Goal: Obtain resource: Download file/media

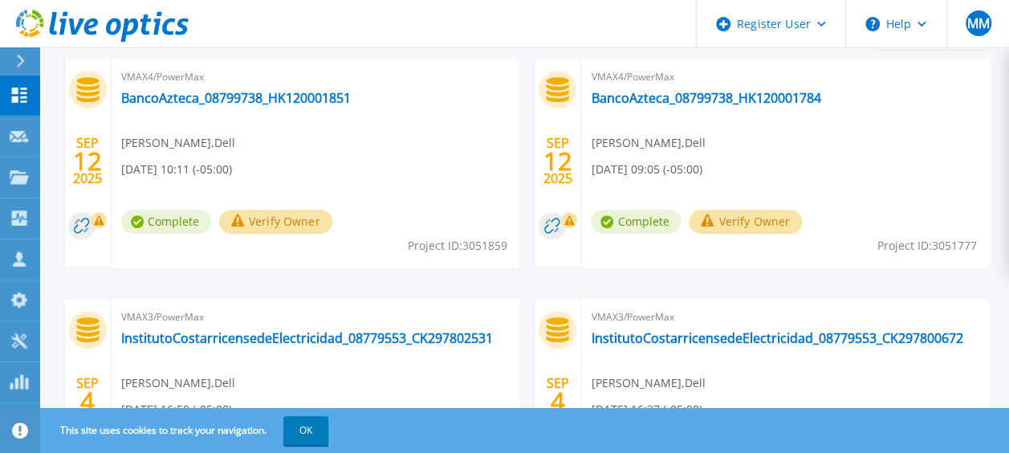
scroll to position [562, 0]
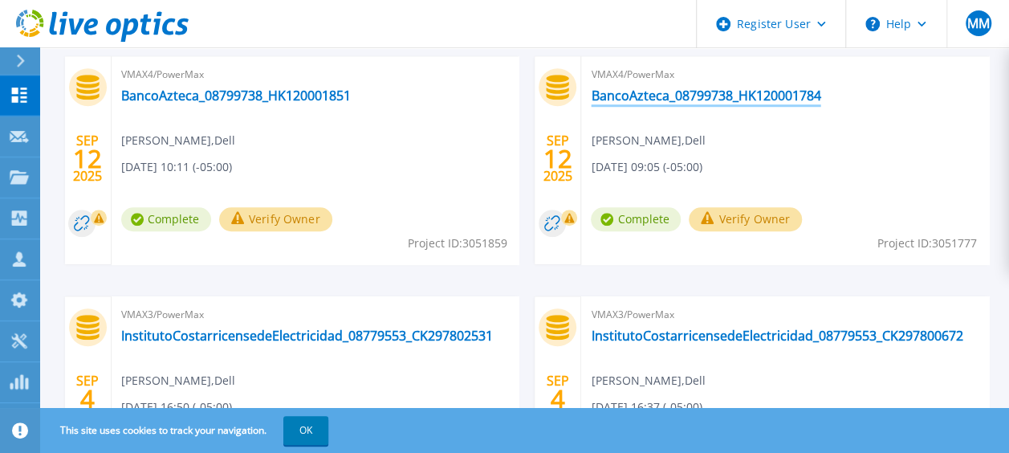
click at [732, 95] on link "BancoAzteca_08799738_HK120001784" at bounding box center [705, 95] width 229 height 16
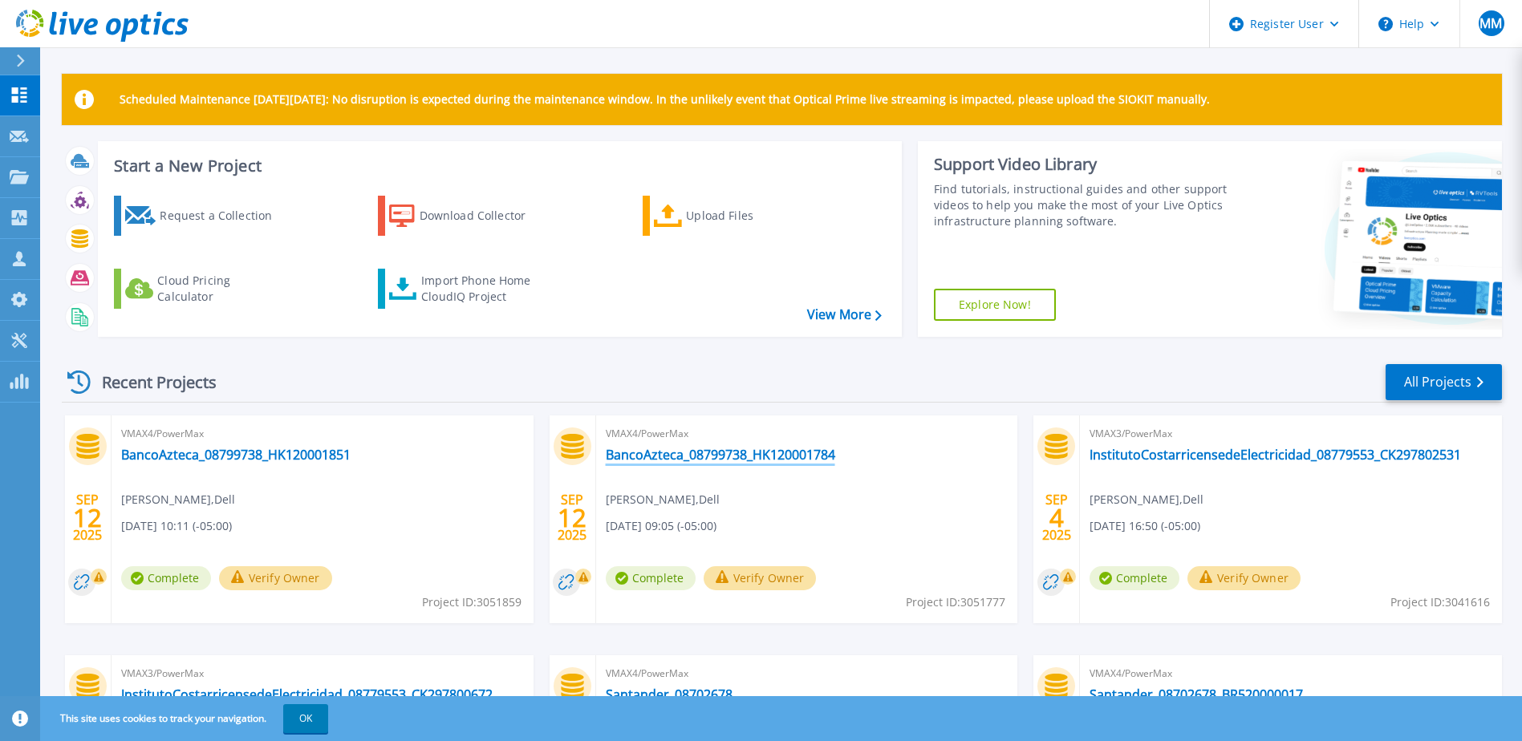
click at [799, 455] on link "BancoAzteca_08799738_HK120001784" at bounding box center [720, 455] width 229 height 16
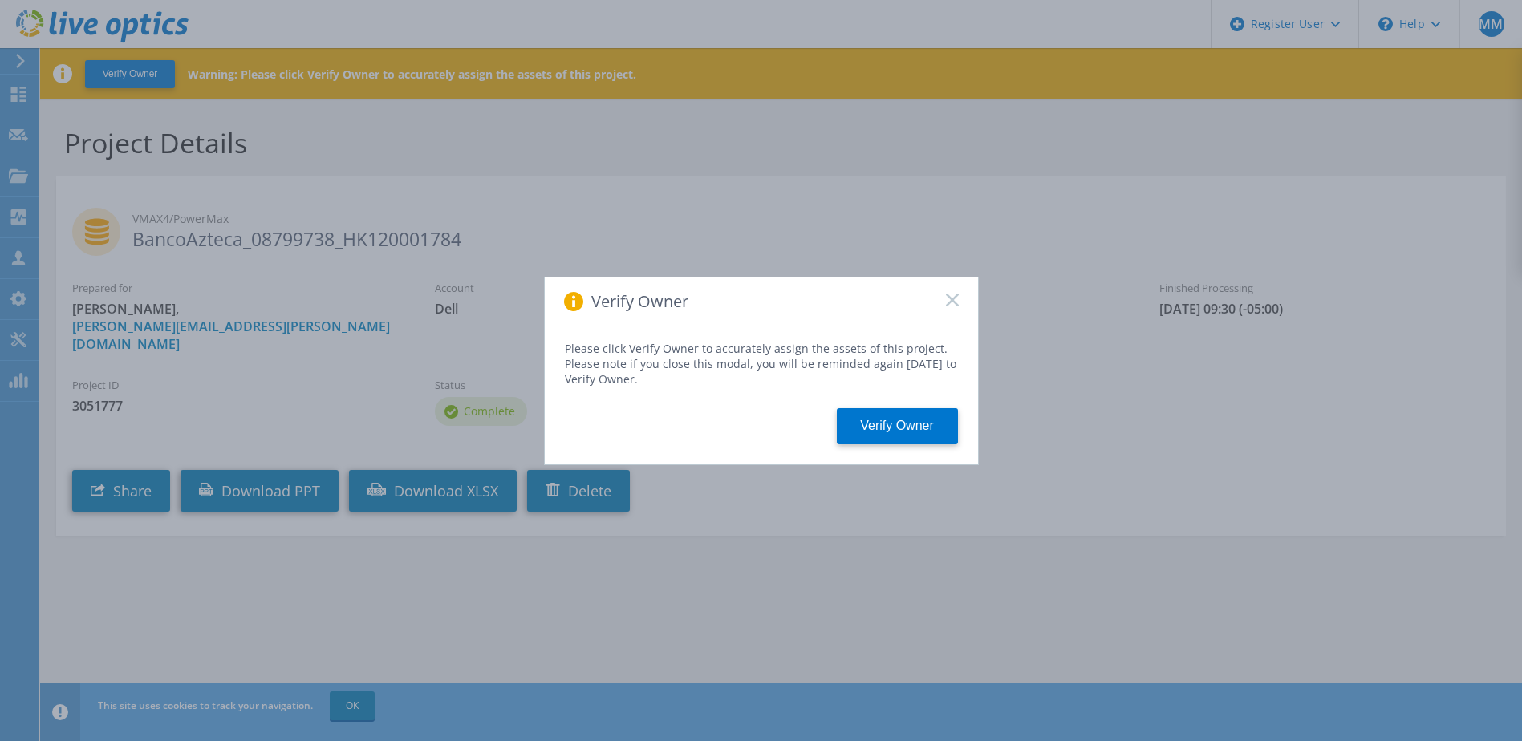
click at [947, 300] on icon at bounding box center [952, 300] width 13 height 13
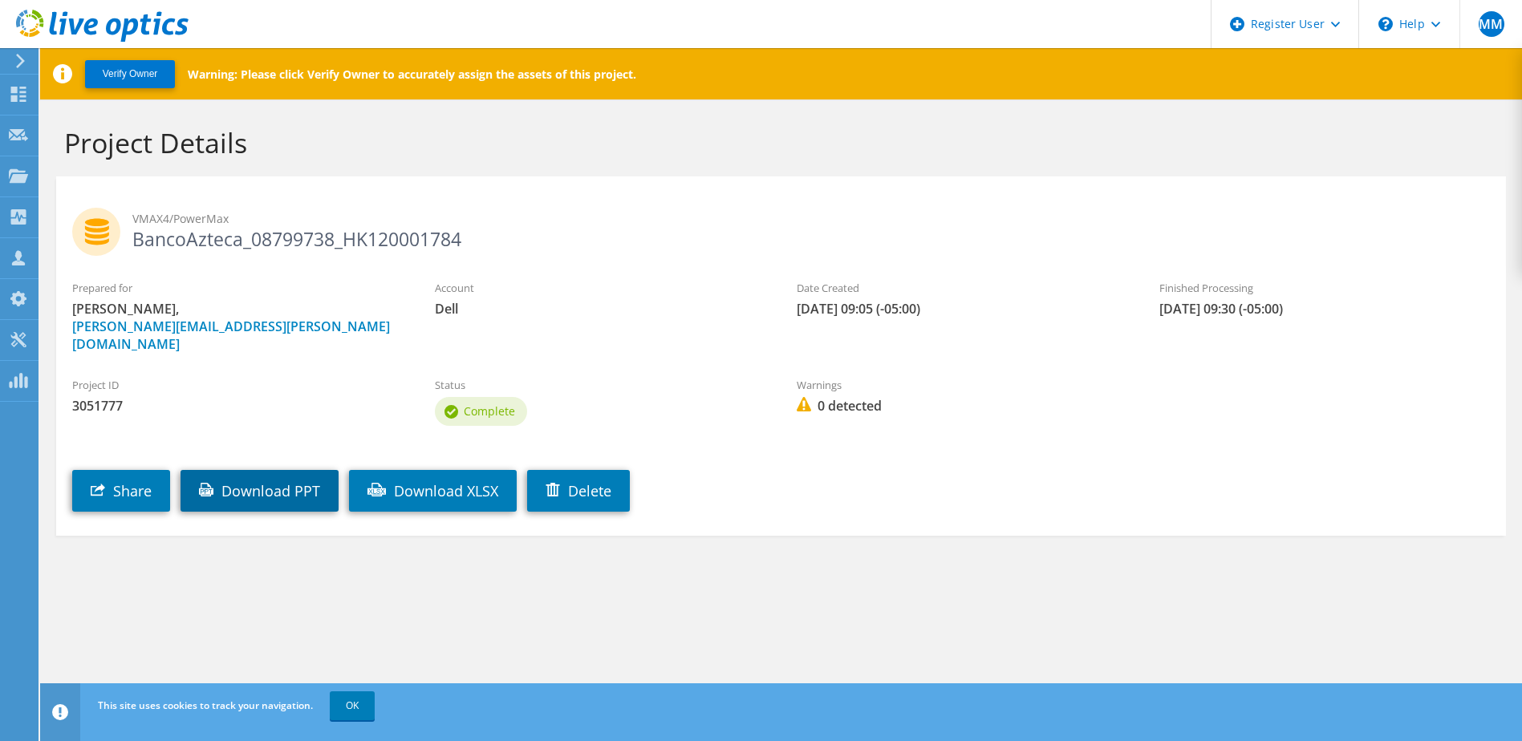
click at [278, 470] on link "Download PPT" at bounding box center [260, 491] width 158 height 42
drag, startPoint x: 99, startPoint y: 386, endPoint x: 72, endPoint y: 388, distance: 26.6
click at [72, 397] on span "3051777" at bounding box center [237, 406] width 331 height 18
copy span "3051777"
click at [987, 234] on h2 "VMAX4/PowerMax BancoAzteca_08799738_HK120001784" at bounding box center [781, 228] width 1418 height 40
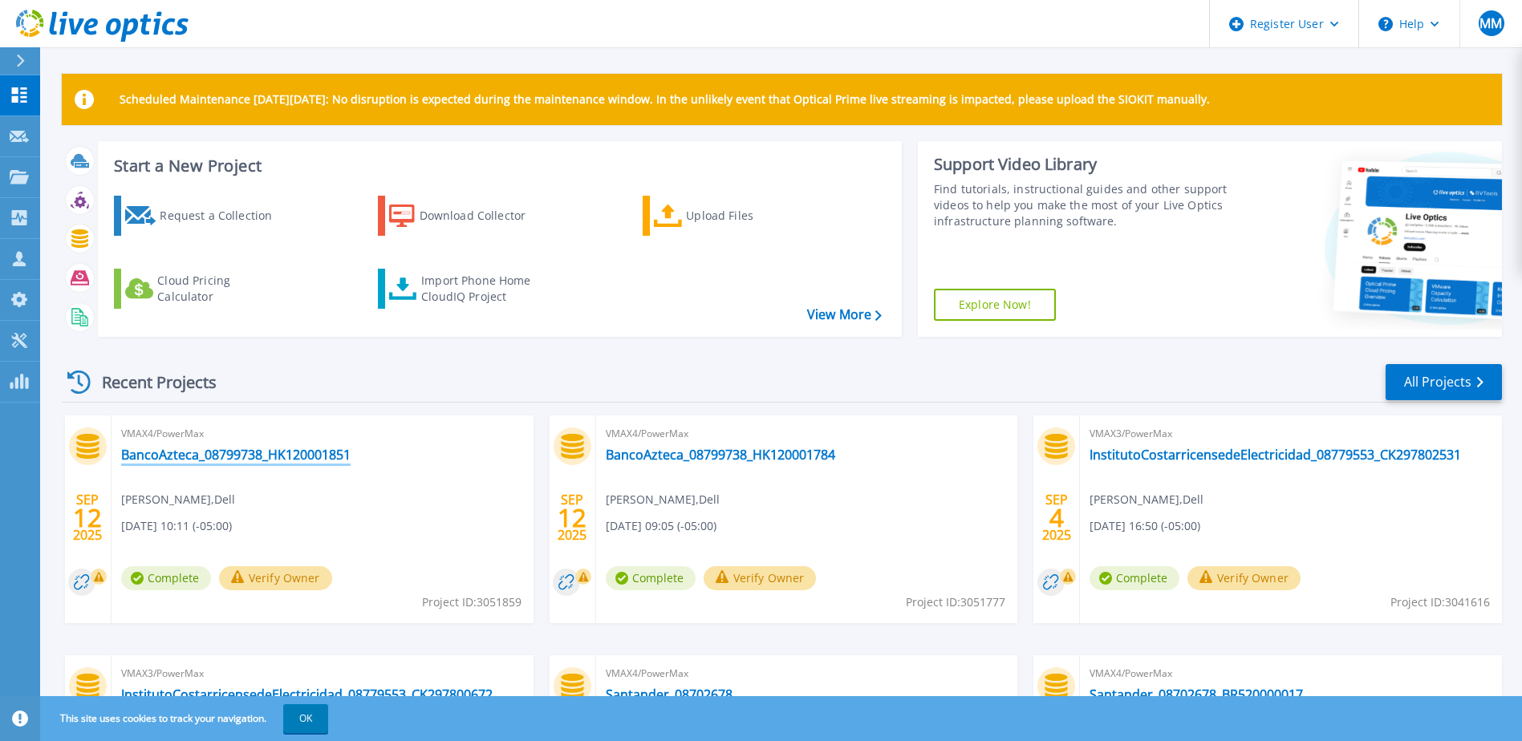
click at [307, 451] on link "BancoAzteca_08799738_HK120001851" at bounding box center [235, 455] width 229 height 16
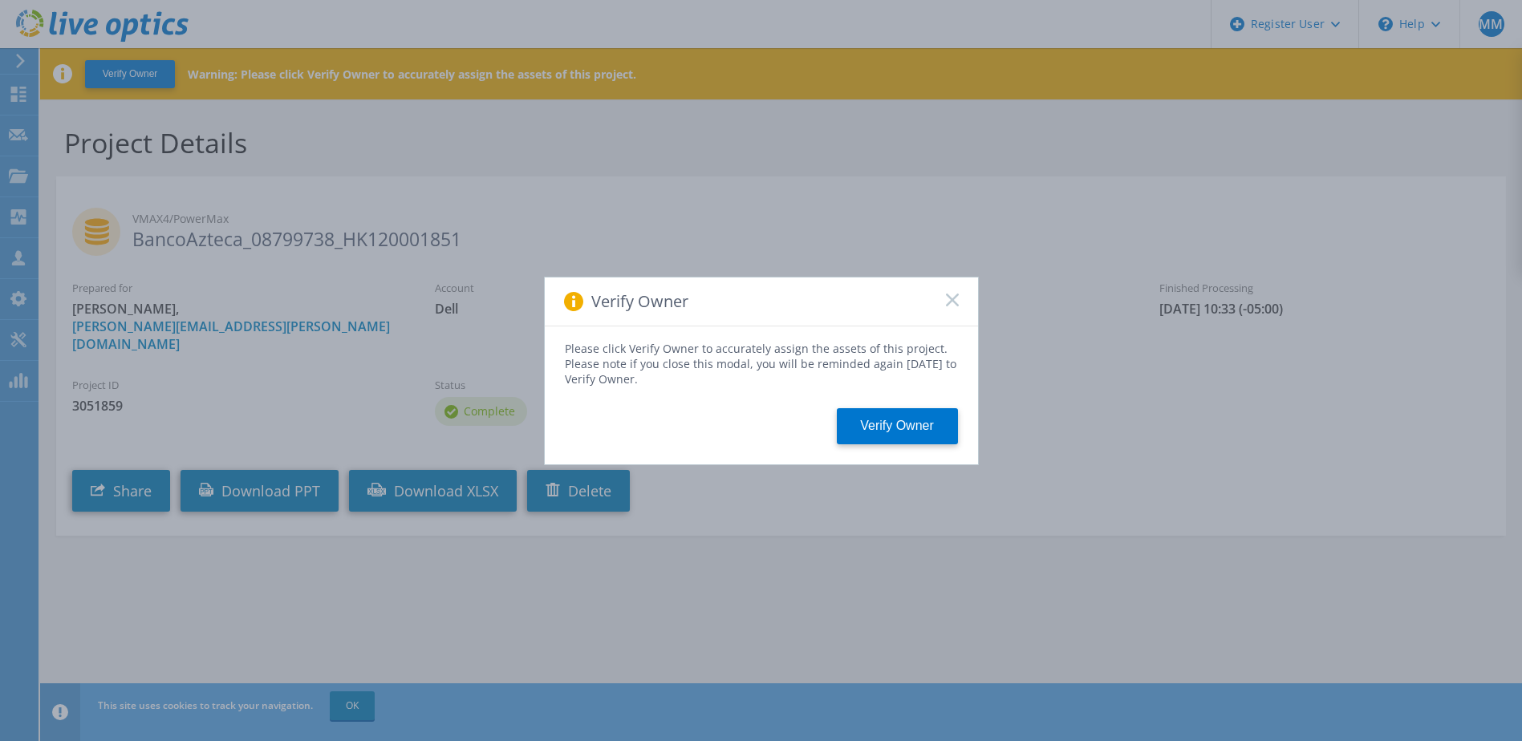
click at [951, 298] on rect at bounding box center [952, 300] width 14 height 14
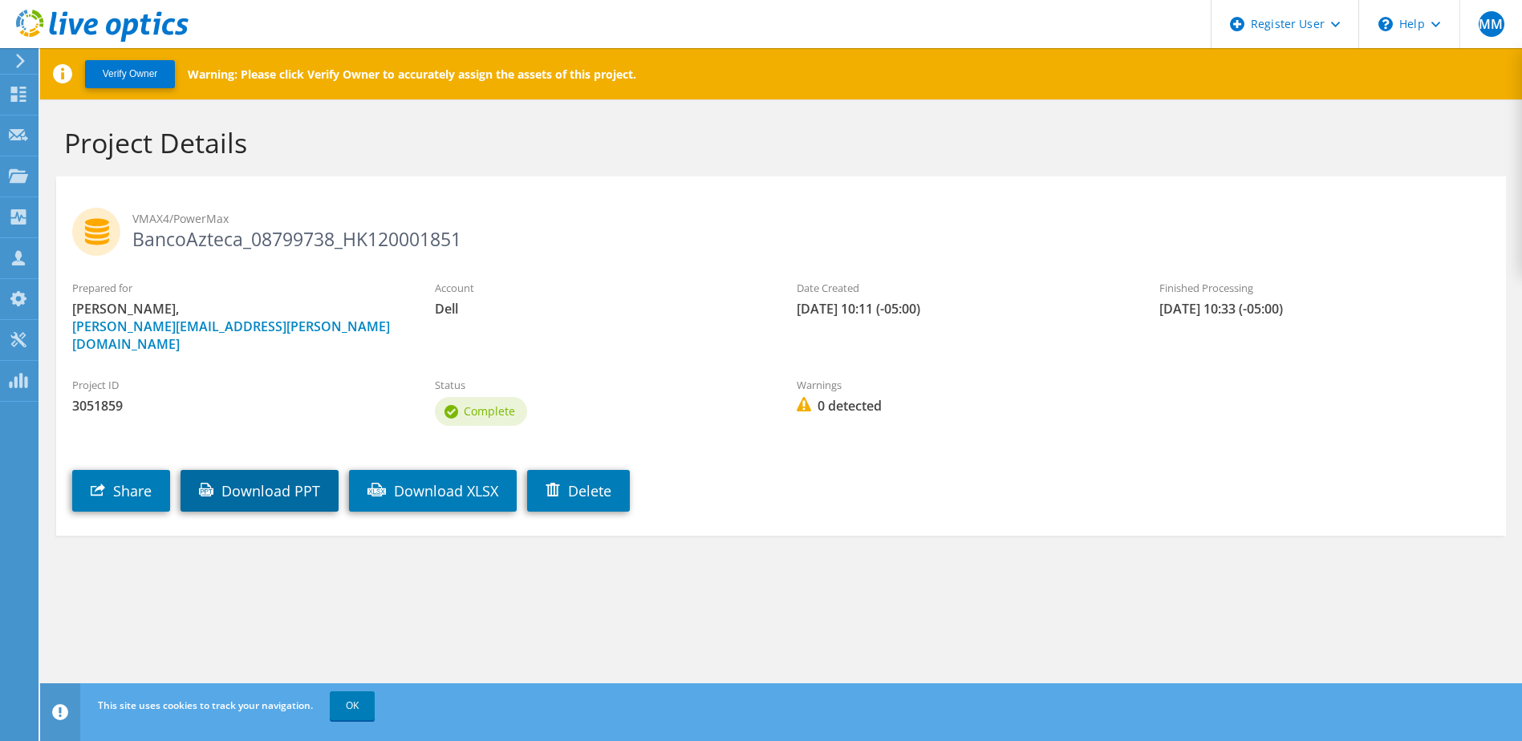
click at [302, 470] on link "Download PPT" at bounding box center [260, 491] width 158 height 42
drag, startPoint x: 124, startPoint y: 384, endPoint x: 72, endPoint y: 388, distance: 52.3
click at [72, 397] on span "3051859" at bounding box center [237, 406] width 331 height 18
copy span "3051859"
click at [983, 280] on label "Date Created" at bounding box center [962, 288] width 331 height 16
